Goal: Information Seeking & Learning: Find specific fact

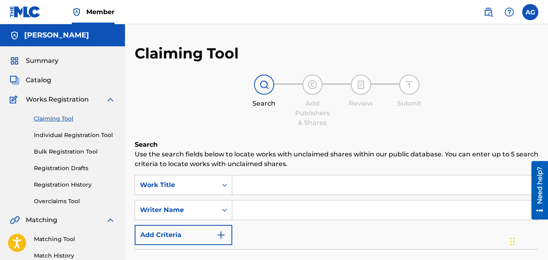
click at [244, 210] on input "Search Form" at bounding box center [384, 209] width 305 height 19
paste input "[PERSON_NAME]"
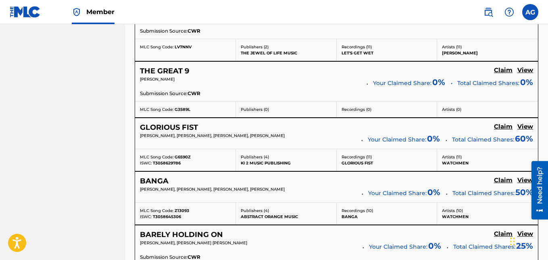
scroll to position [683, 0]
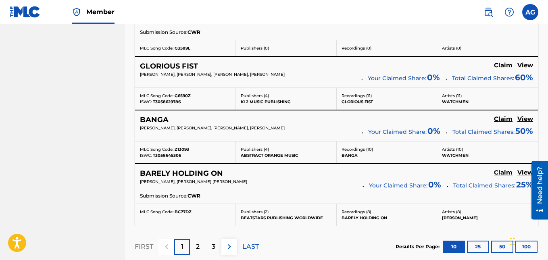
click at [199, 246] on p "2" at bounding box center [198, 247] width 4 height 10
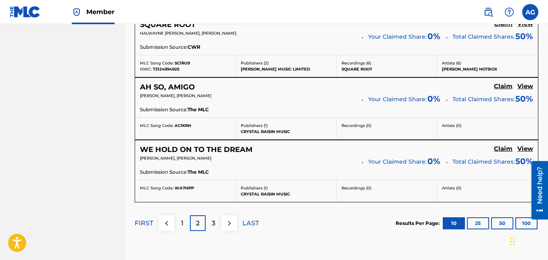
scroll to position [764, 0]
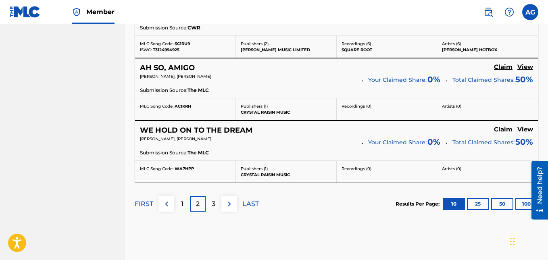
click at [216, 204] on div "3" at bounding box center [214, 204] width 16 height 16
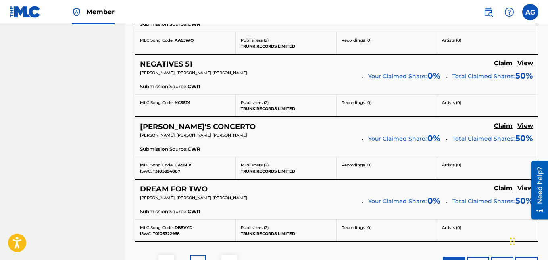
scroll to position [723, 0]
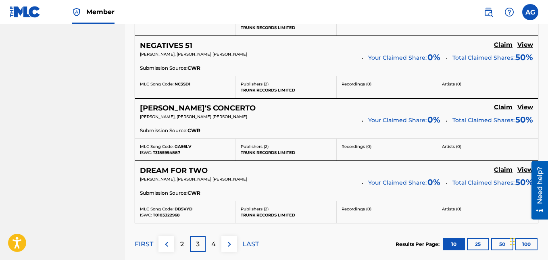
click at [210, 246] on div "4" at bounding box center [214, 244] width 16 height 16
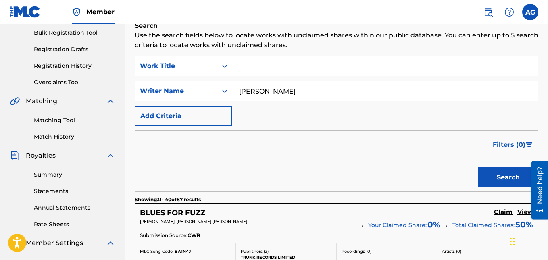
scroll to position [79, 0]
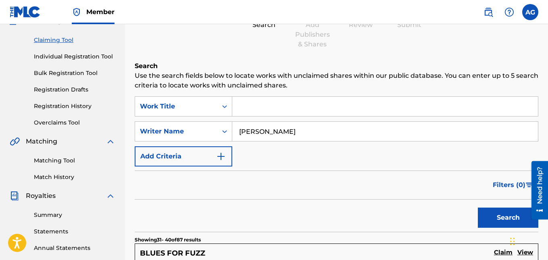
click at [260, 133] on input "[PERSON_NAME]" at bounding box center [384, 131] width 305 height 19
type input "[PERSON_NAME]"
click at [478, 208] on button "Search" at bounding box center [508, 218] width 60 height 20
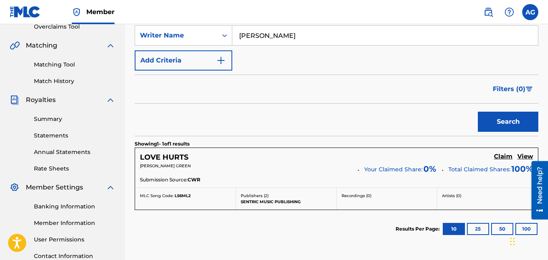
scroll to position [199, 0]
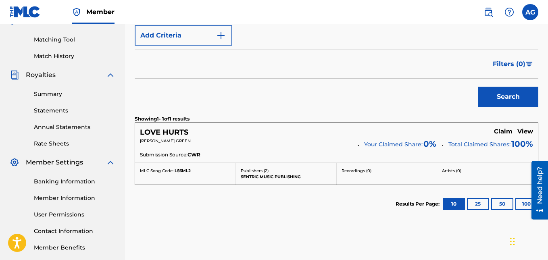
click at [527, 134] on h5 "View" at bounding box center [525, 132] width 16 height 8
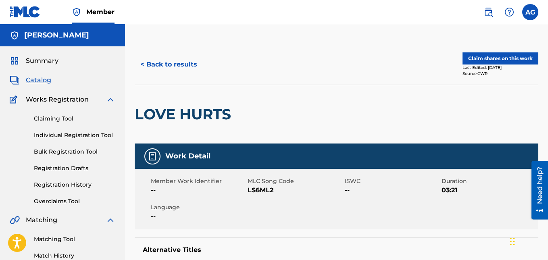
click at [141, 55] on button "< Back to results" at bounding box center [169, 64] width 68 height 20
